Goal: Transaction & Acquisition: Purchase product/service

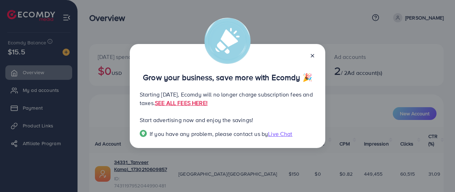
click at [313, 55] on line at bounding box center [312, 55] width 3 height 3
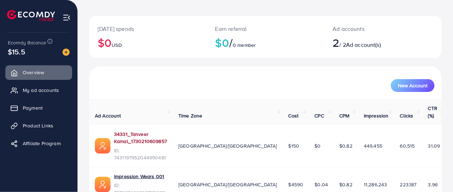
scroll to position [39, 0]
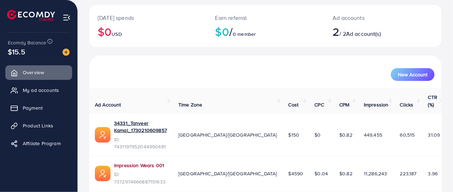
click at [138, 162] on link "Impression Wears 001" at bounding box center [139, 165] width 50 height 7
click at [68, 50] on img at bounding box center [66, 52] width 7 height 7
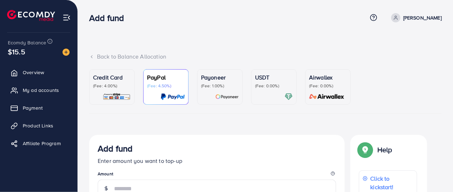
click at [118, 80] on p "Credit Card" at bounding box center [112, 77] width 38 height 9
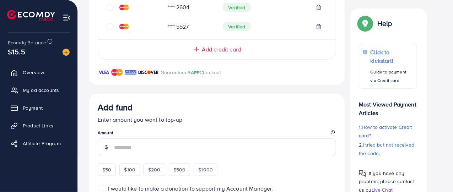
scroll to position [391, 0]
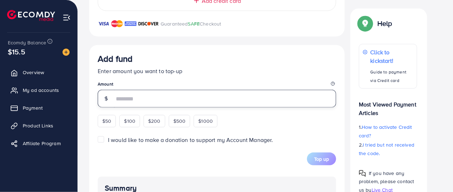
click at [162, 99] on input "number" at bounding box center [225, 99] width 222 height 18
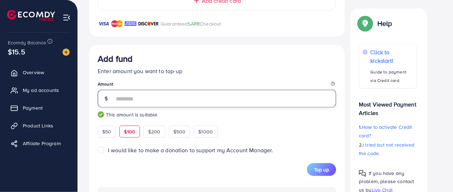
type input "***"
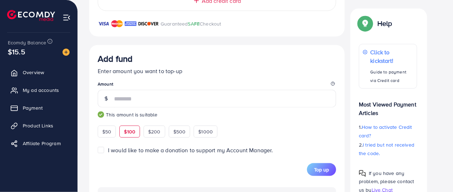
click at [208, 74] on p "Enter amount you want to top-up" at bounding box center [217, 71] width 238 height 9
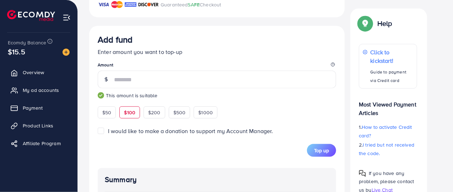
scroll to position [426, 0]
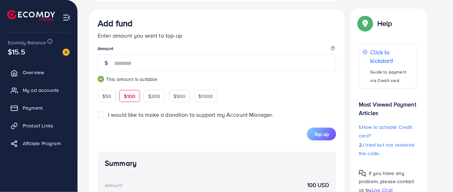
click at [108, 113] on label "I would like to make a donation to support my Account Manager." at bounding box center [190, 115] width 165 height 8
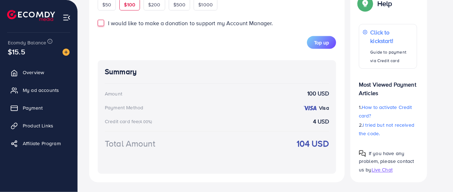
scroll to position [518, 0]
click at [322, 39] on span "Top up" at bounding box center [321, 42] width 15 height 7
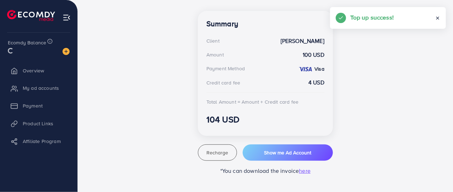
scroll to position [195, 0]
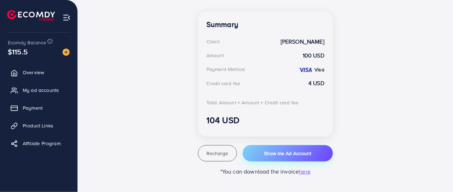
click at [293, 153] on span "Show me Ad Account" at bounding box center [287, 153] width 47 height 7
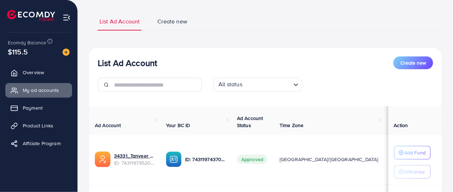
scroll to position [135, 0]
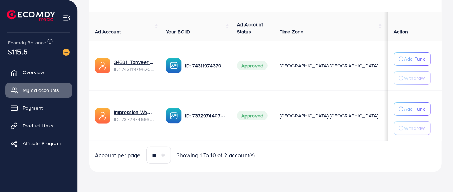
click at [20, 52] on span "$115.5" at bounding box center [18, 51] width 22 height 17
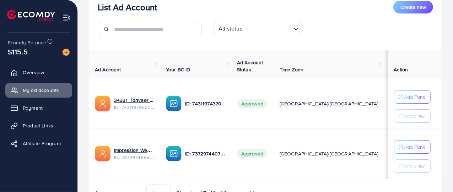
scroll to position [99, 0]
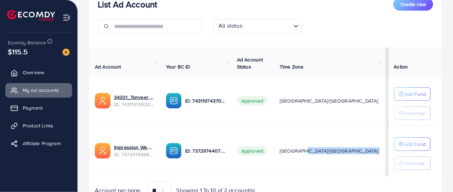
drag, startPoint x: 298, startPoint y: 174, endPoint x: 333, endPoint y: 172, distance: 34.6
click at [333, 172] on tr "Impression Wears 001 ID: 7372974666887151633 ID: 7372974407918272528 Approved A…" at bounding box center [337, 151] width 497 height 50
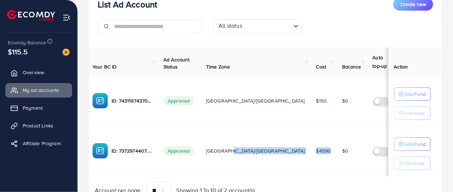
scroll to position [0, 0]
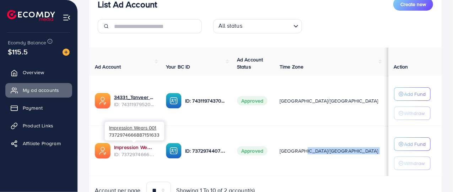
click at [127, 144] on link "Impression Wears 001" at bounding box center [134, 147] width 40 height 7
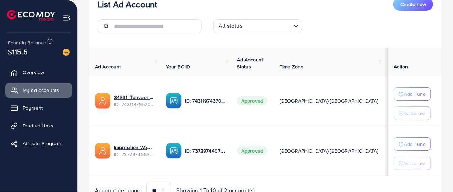
click at [331, 33] on div "All status Loading..." at bounding box center [265, 29] width 347 height 20
drag, startPoint x: 249, startPoint y: 174, endPoint x: 287, endPoint y: 174, distance: 38.4
click at [287, 174] on tr "Impression Wears 001 ID: 7372974666887151633 ID: 7372974407918272528 Approved A…" at bounding box center [337, 151] width 497 height 50
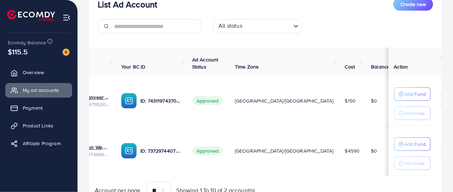
scroll to position [0, 74]
